Goal: Transaction & Acquisition: Purchase product/service

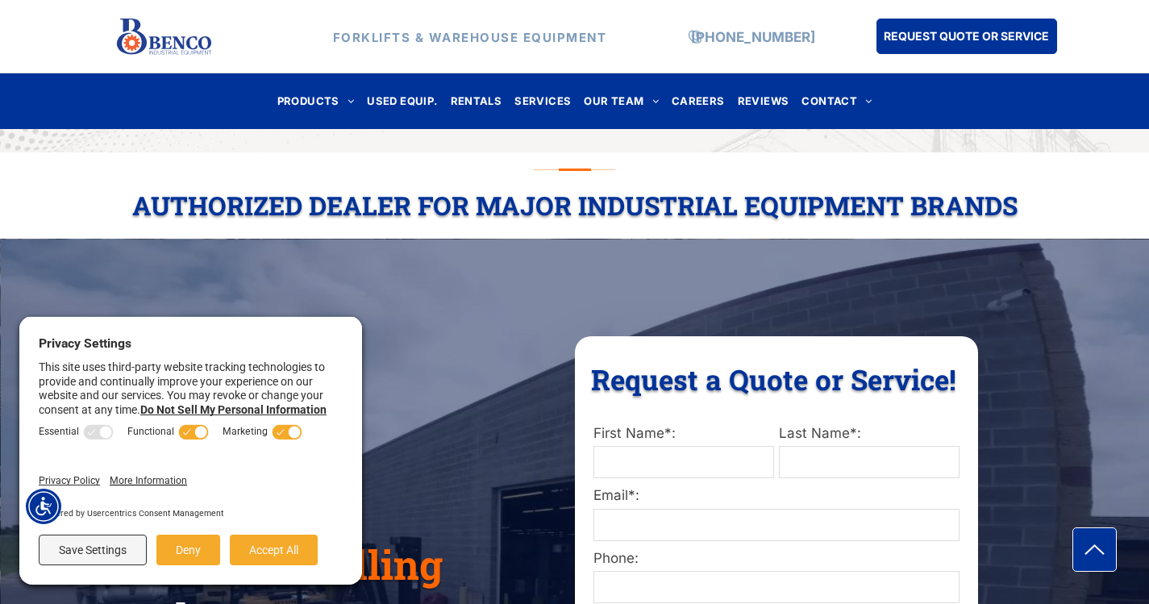
scroll to position [242, 0]
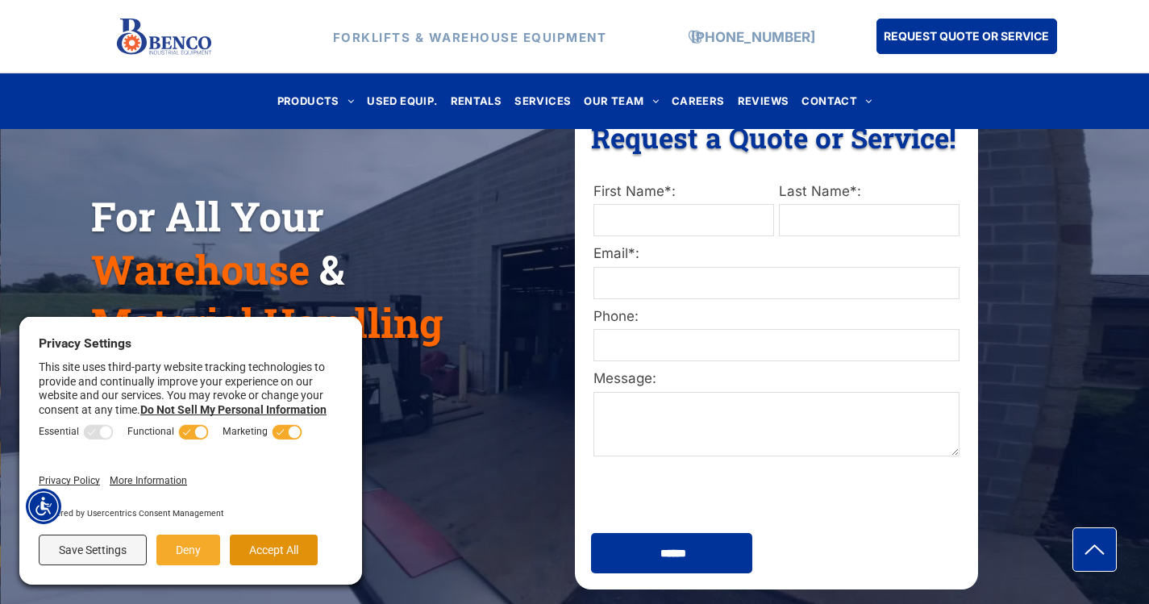
click at [277, 492] on button "Accept All" at bounding box center [274, 550] width 88 height 31
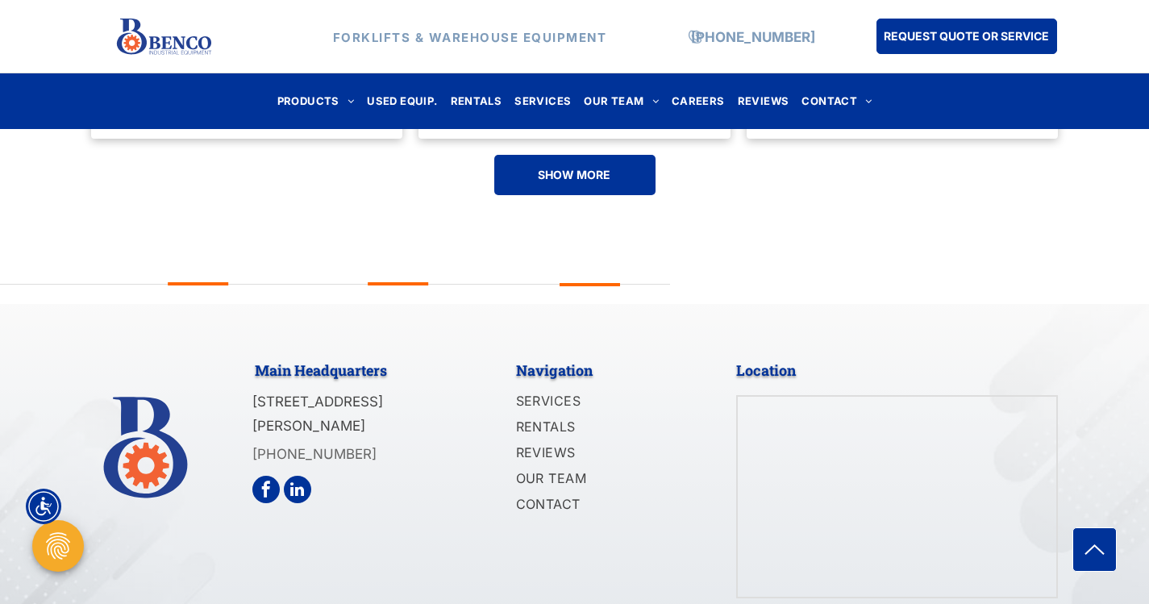
scroll to position [4000, 0]
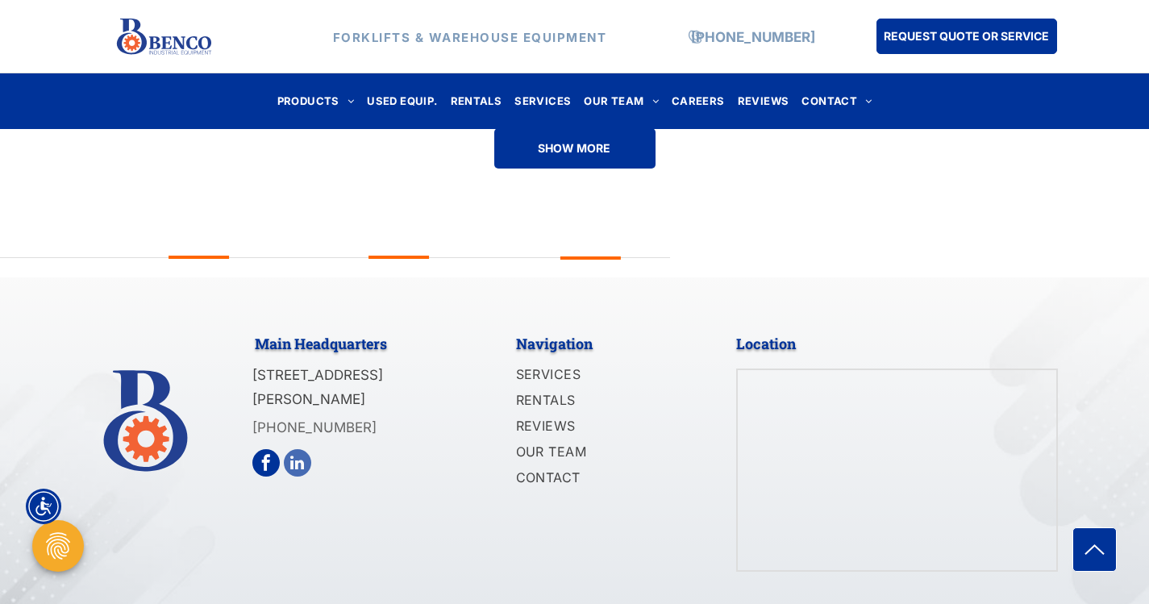
click at [289, 449] on span "linkedin" at bounding box center [297, 462] width 27 height 27
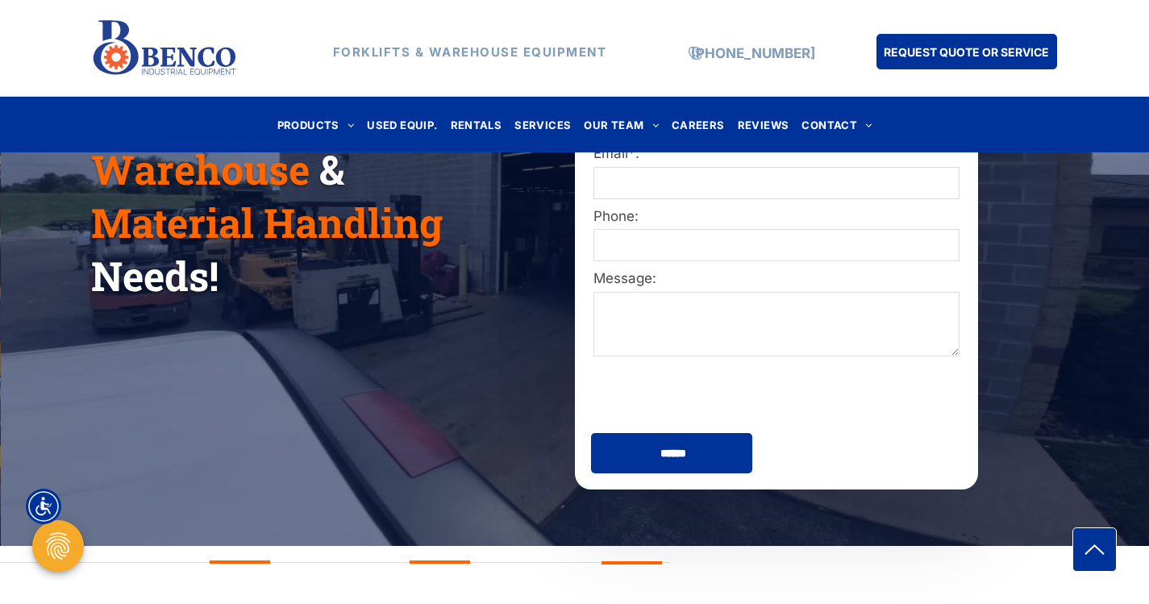
scroll to position [0, 0]
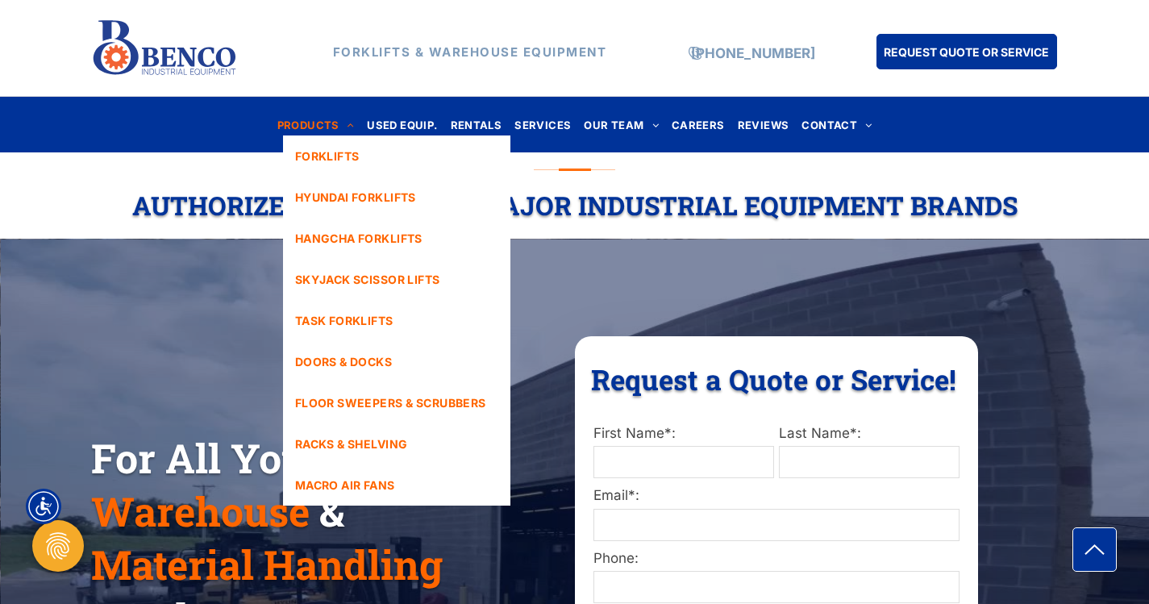
click at [342, 126] on span "PRODUCTS" at bounding box center [315, 125] width 77 height 22
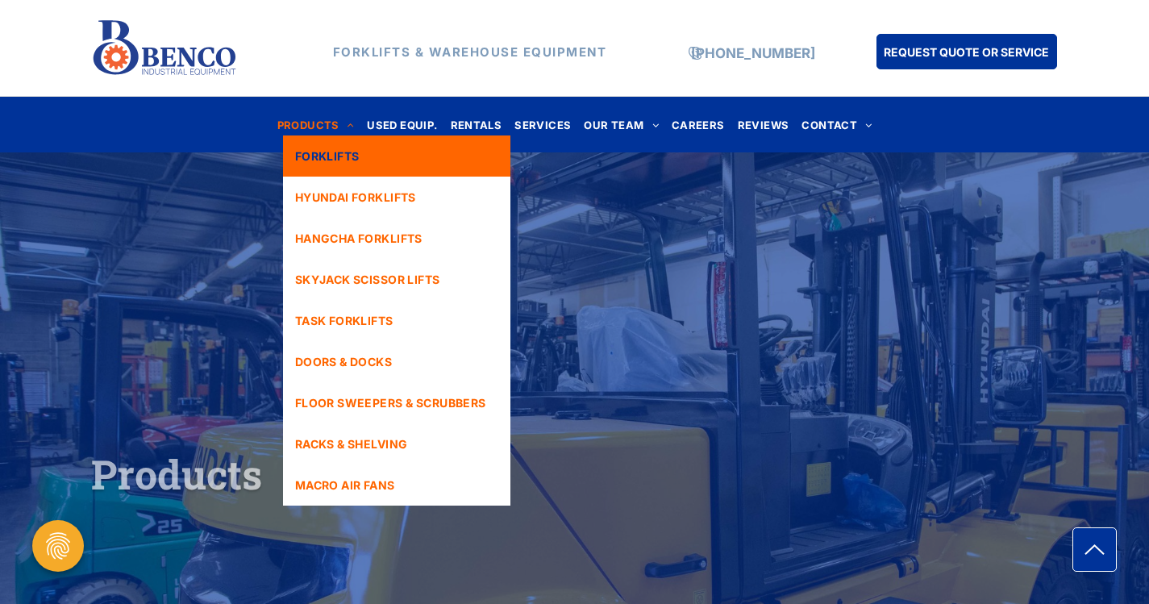
click at [323, 135] on link "FORKLIFTS" at bounding box center [396, 155] width 227 height 41
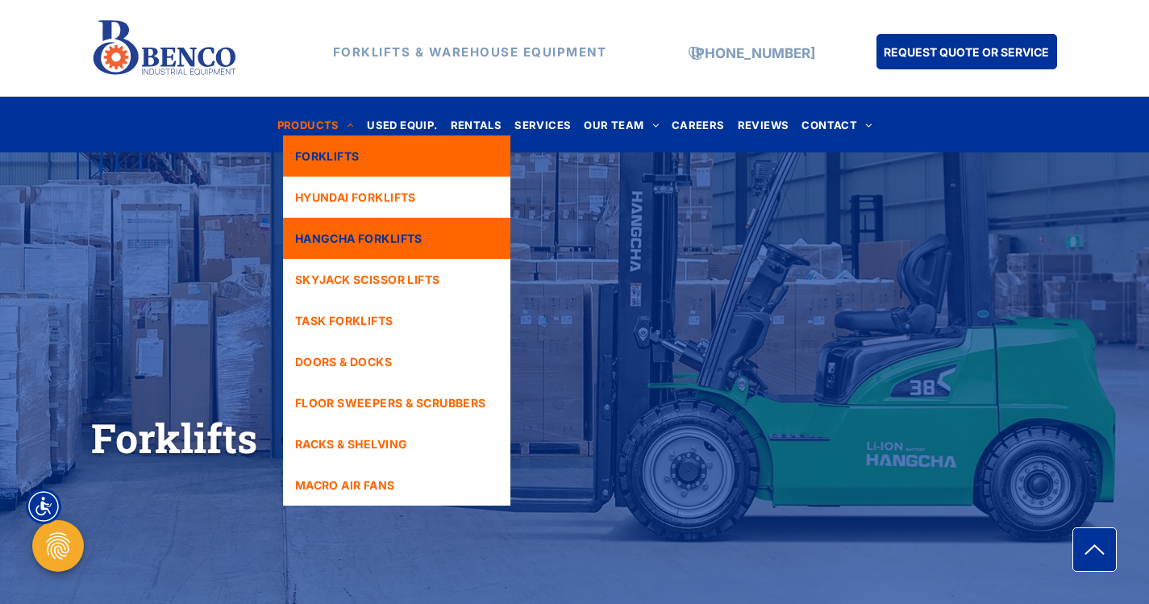
click at [394, 253] on link "HANGCHA FORKLIFTS" at bounding box center [396, 238] width 227 height 41
